Goal: Task Accomplishment & Management: Use online tool/utility

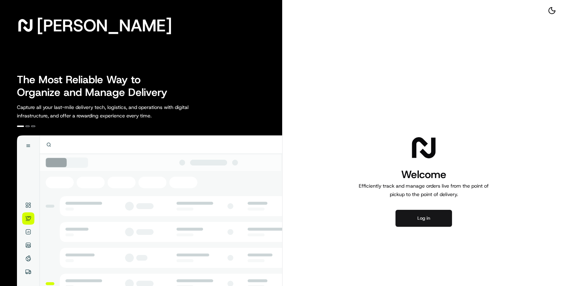
click at [438, 217] on button "Log in" at bounding box center [424, 218] width 57 height 17
